Goal: Check status: Check status

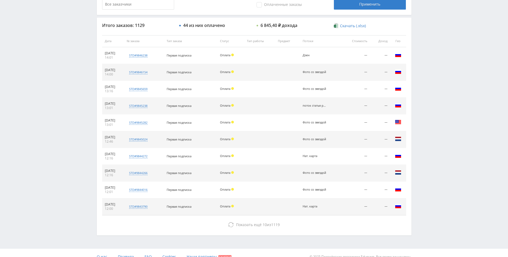
scroll to position [191, 0]
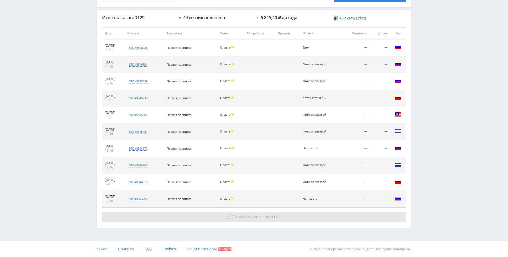
click at [323, 220] on button "Показать ещё 10 из 1119" at bounding box center [254, 217] width 304 height 11
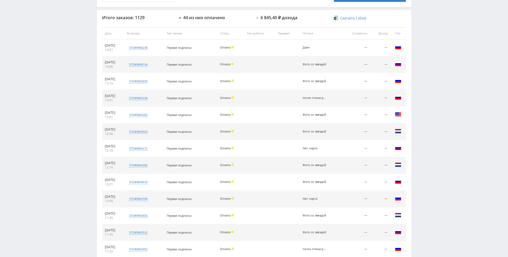
drag, startPoint x: 437, startPoint y: 125, endPoint x: 437, endPoint y: 100, distance: 25.3
click at [437, 90] on div "Telegram-канал Инструменты База знаний Ваш менеджер: [PERSON_NAME] Online @edug…" at bounding box center [254, 117] width 508 height 616
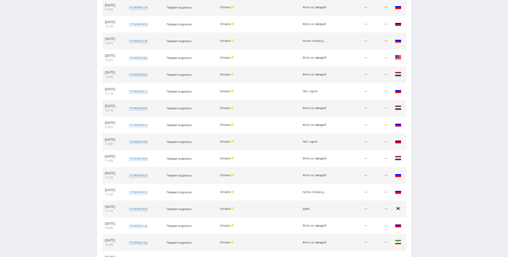
drag, startPoint x: 436, startPoint y: 118, endPoint x: 413, endPoint y: 45, distance: 76.4
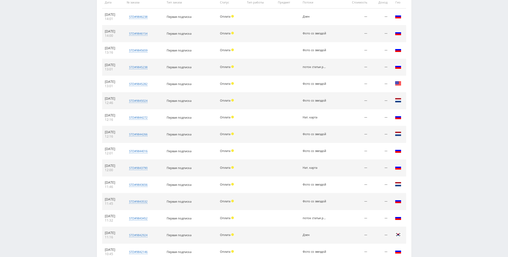
drag, startPoint x: 437, startPoint y: 48, endPoint x: 450, endPoint y: 51, distance: 13.9
click at [448, 87] on div "Telegram-канал Инструменты База знаний Ваш менеджер: [PERSON_NAME] Online @edug…" at bounding box center [254, 86] width 508 height 616
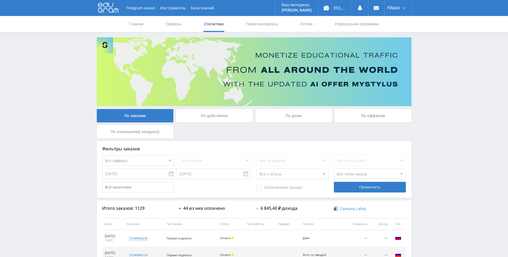
drag, startPoint x: 426, startPoint y: 139, endPoint x: 255, endPoint y: 0, distance: 220.5
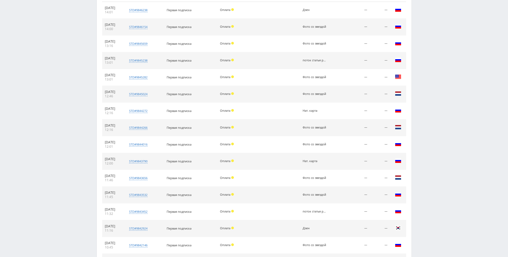
scroll to position [359, 0]
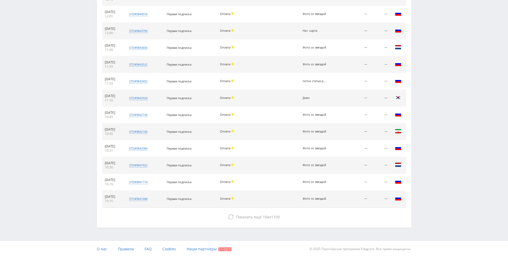
drag, startPoint x: 461, startPoint y: 137, endPoint x: 429, endPoint y: 172, distance: 47.9
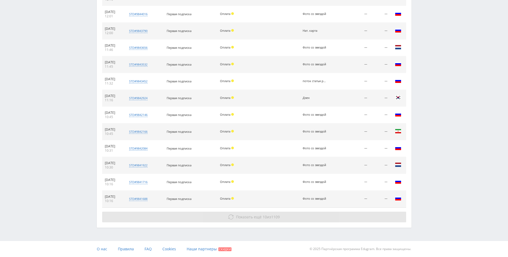
drag, startPoint x: 348, startPoint y: 218, endPoint x: 354, endPoint y: 215, distance: 6.3
click at [349, 218] on button "Показать ещё 10 из 1109" at bounding box center [254, 217] width 304 height 11
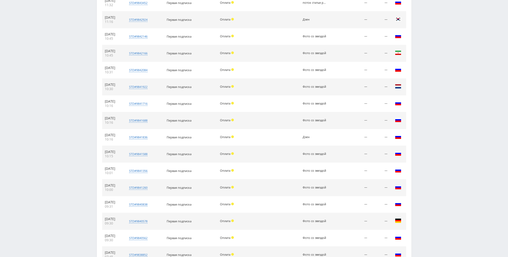
scroll to position [527, 0]
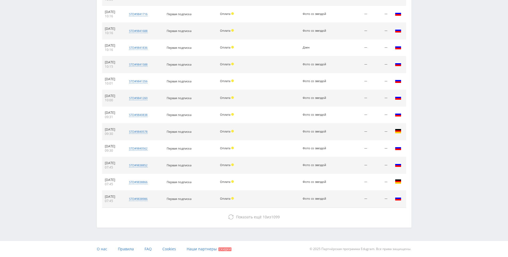
drag, startPoint x: 442, startPoint y: 123, endPoint x: 413, endPoint y: 192, distance: 74.6
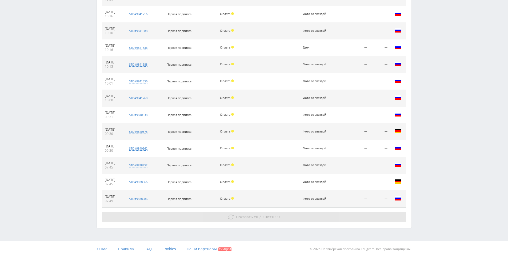
click at [334, 215] on button "Показать ещё 10 из 1099" at bounding box center [254, 217] width 304 height 11
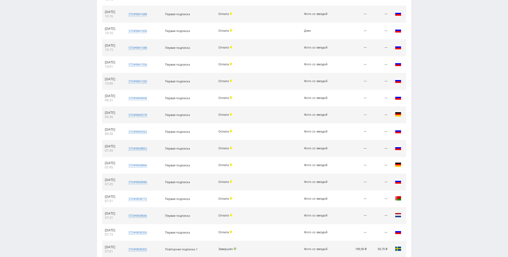
scroll to position [695, 0]
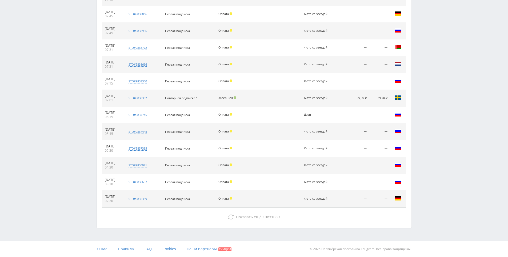
drag, startPoint x: 431, startPoint y: 120, endPoint x: 446, endPoint y: 177, distance: 59.3
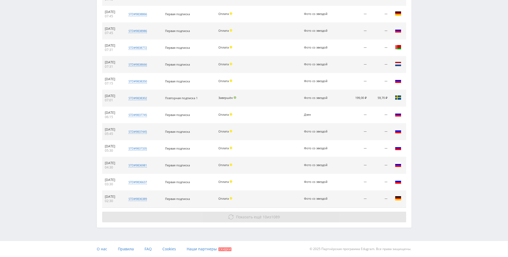
click at [304, 215] on button "Показать ещё 10 из 1089" at bounding box center [254, 217] width 304 height 11
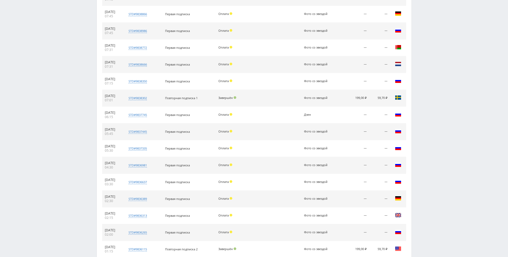
scroll to position [863, 0]
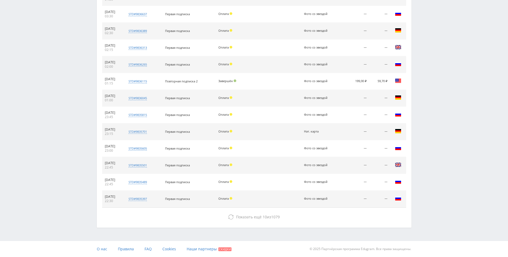
drag, startPoint x: 439, startPoint y: 166, endPoint x: 427, endPoint y: 202, distance: 38.4
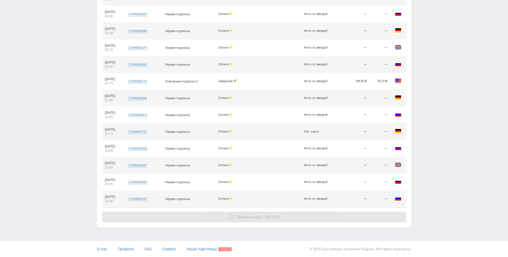
click at [328, 214] on button "Показать ещё 10 из 1079" at bounding box center [254, 217] width 304 height 11
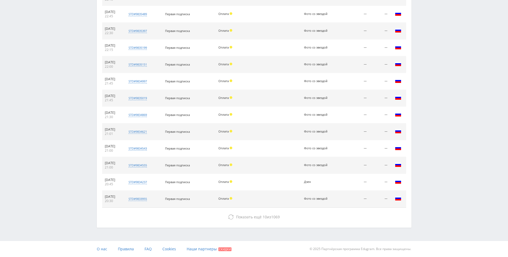
drag, startPoint x: 420, startPoint y: 119, endPoint x: 429, endPoint y: 211, distance: 92.4
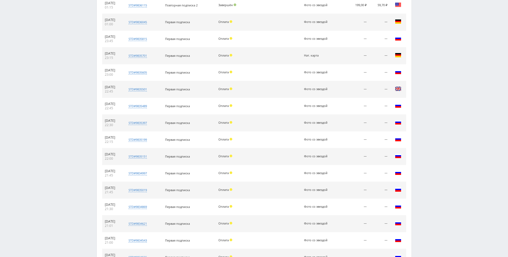
scroll to position [0, 0]
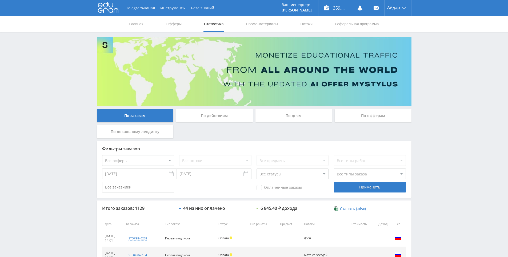
drag, startPoint x: 429, startPoint y: 195, endPoint x: 419, endPoint y: 60, distance: 135.3
drag, startPoint x: 449, startPoint y: 62, endPoint x: 429, endPoint y: 52, distance: 21.9
drag, startPoint x: 429, startPoint y: 52, endPoint x: 335, endPoint y: 17, distance: 100.2
